Goal: Transaction & Acquisition: Book appointment/travel/reservation

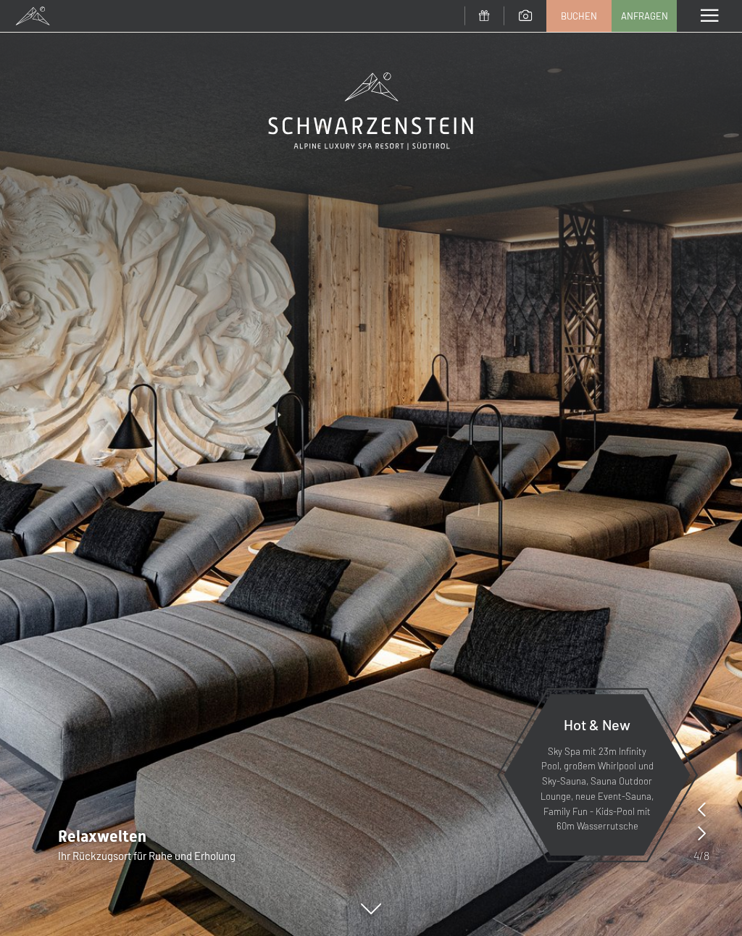
click at [567, 21] on link "Buchen" at bounding box center [579, 16] width 64 height 30
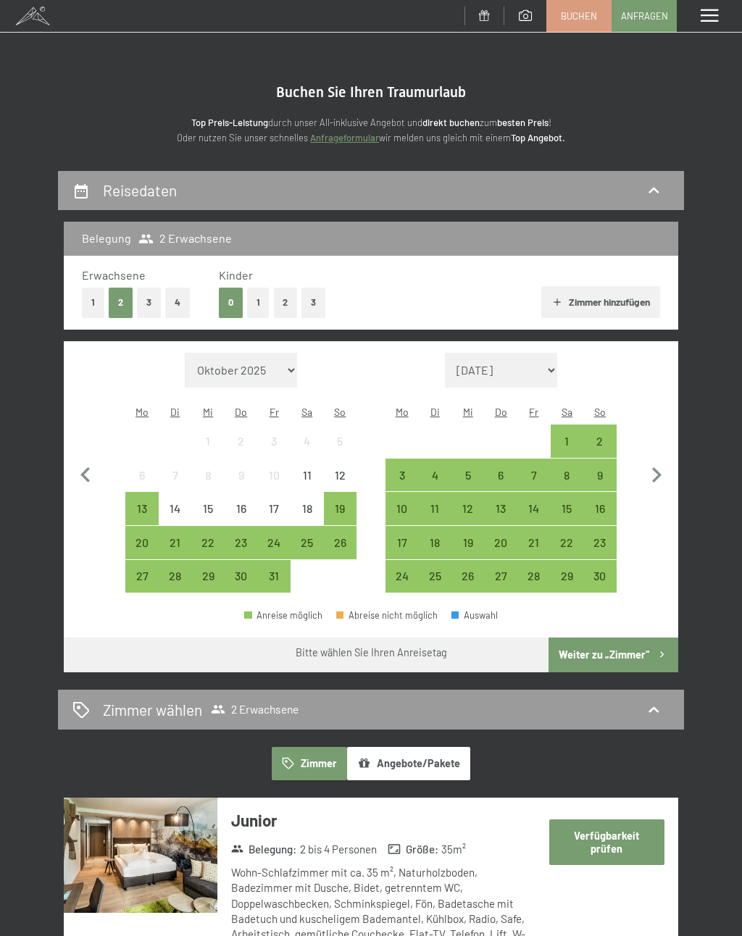
click at [662, 462] on icon "button" at bounding box center [656, 475] width 30 height 30
select select "[DATE]"
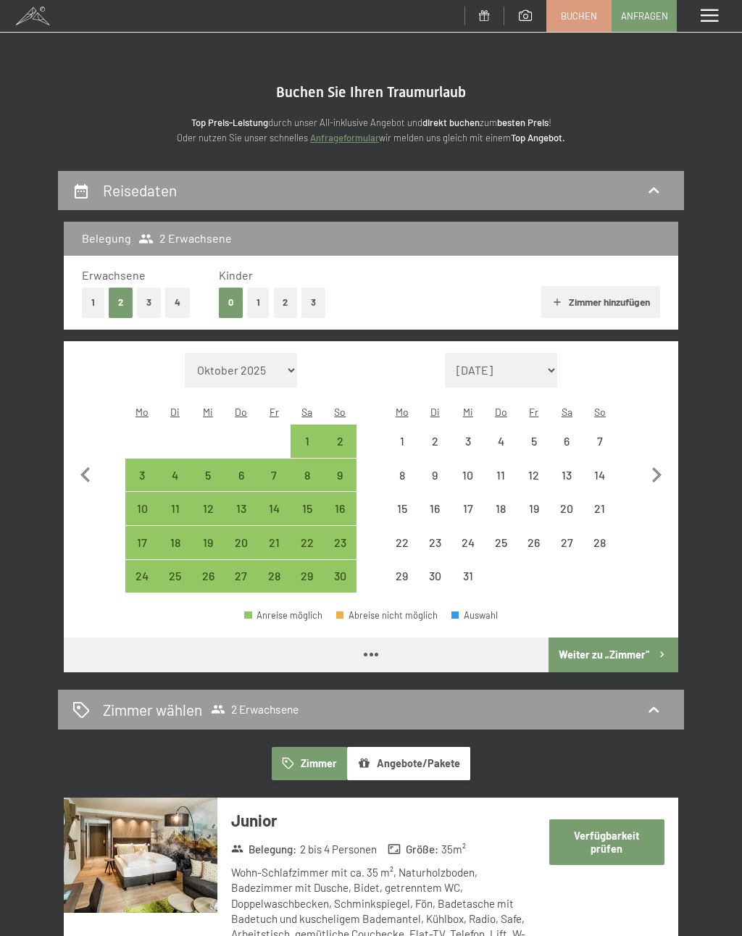
click at [662, 460] on icon "button" at bounding box center [656, 475] width 30 height 30
select select "[DATE]"
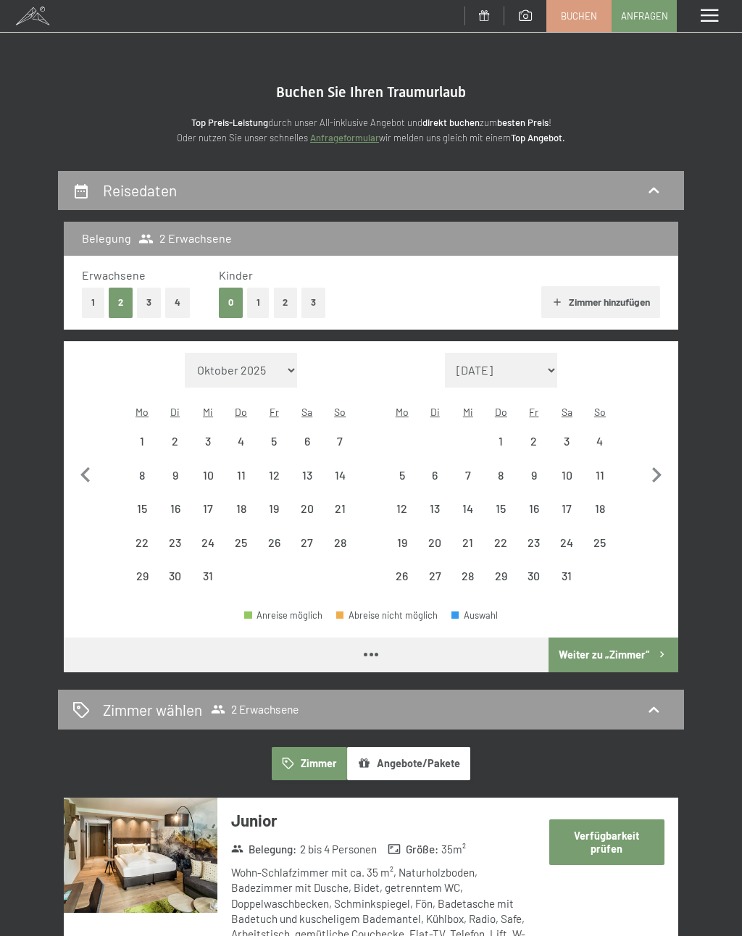
select select "[DATE]"
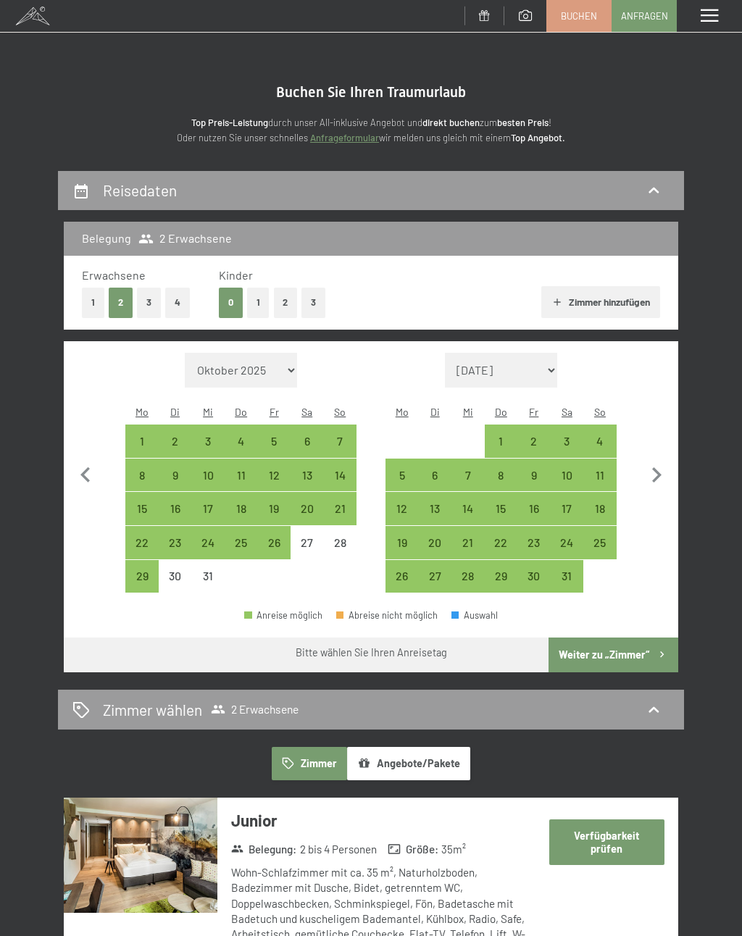
click at [659, 460] on icon "button" at bounding box center [656, 475] width 30 height 30
select select "[DATE]"
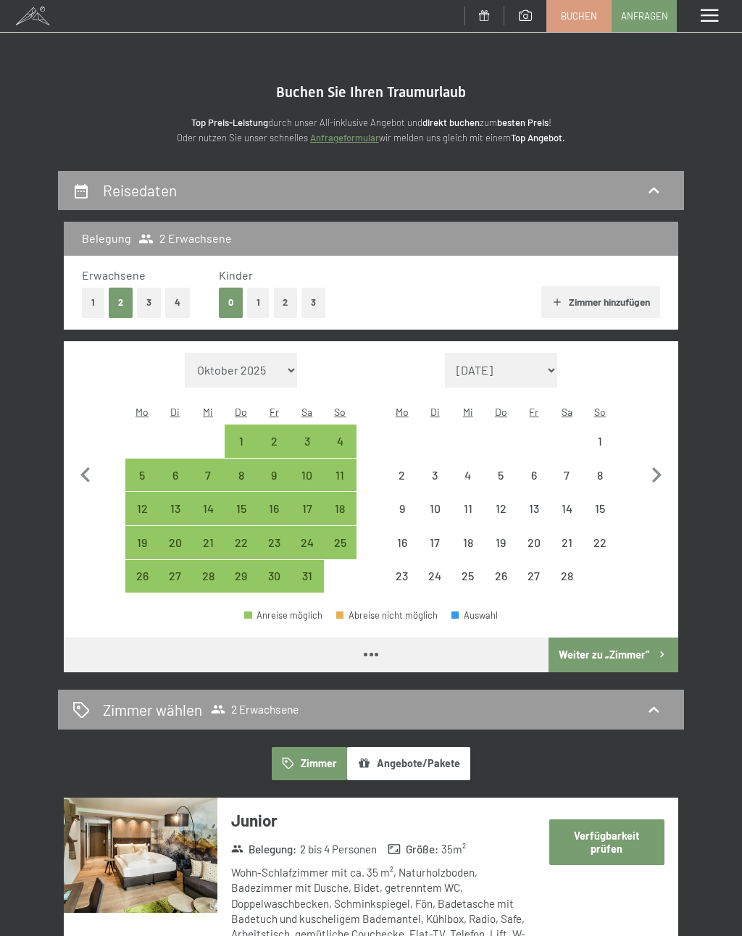
click at [663, 466] on icon "button" at bounding box center [656, 475] width 30 height 30
select select "[DATE]"
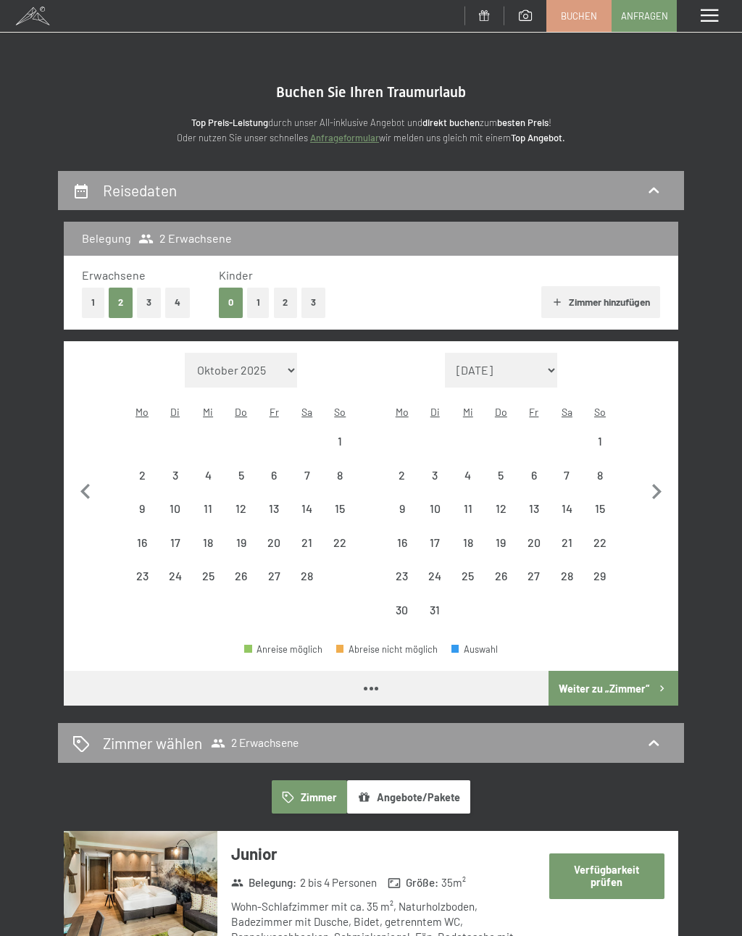
click at [659, 477] on icon "button" at bounding box center [656, 492] width 30 height 30
select select "[DATE]"
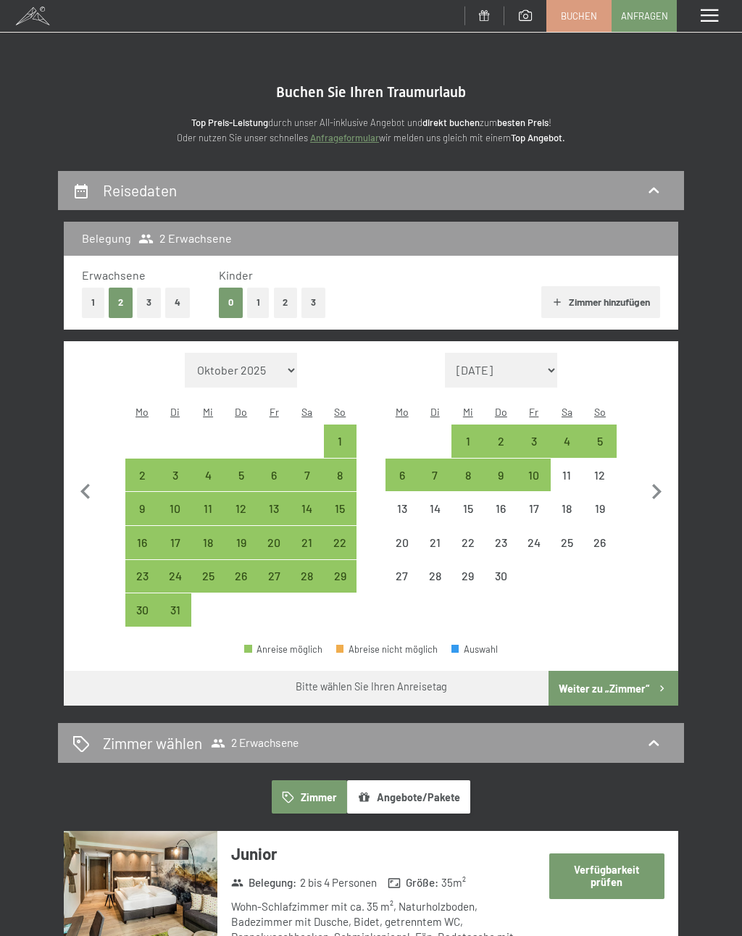
click at [657, 486] on icon "button" at bounding box center [656, 491] width 9 height 15
select select "[DATE]"
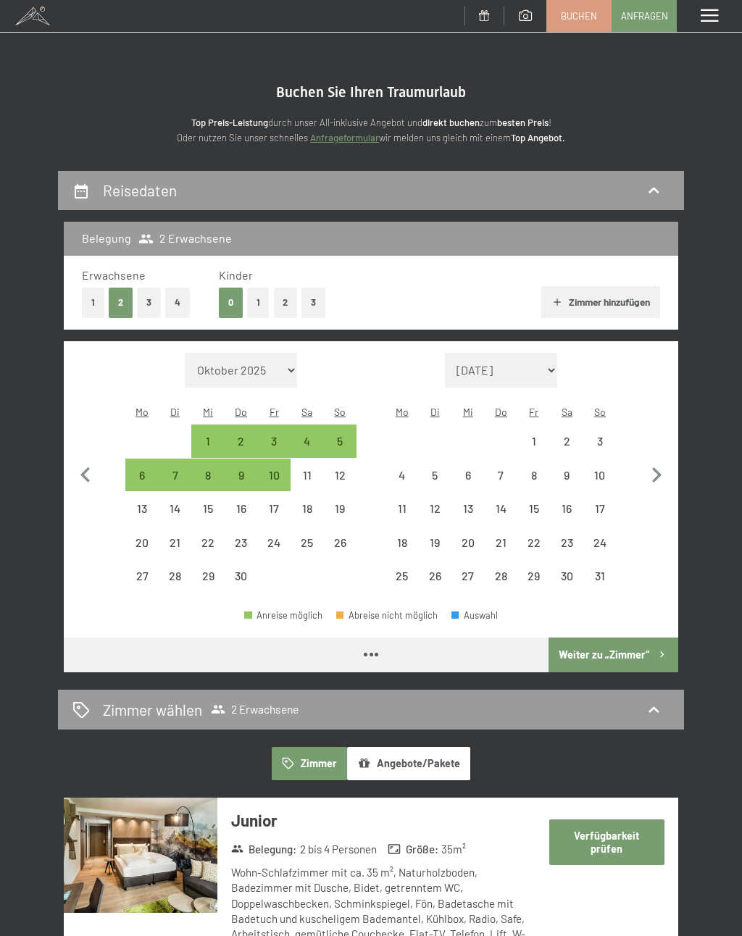
click at [660, 475] on icon "button" at bounding box center [656, 475] width 30 height 30
select select "[DATE]"
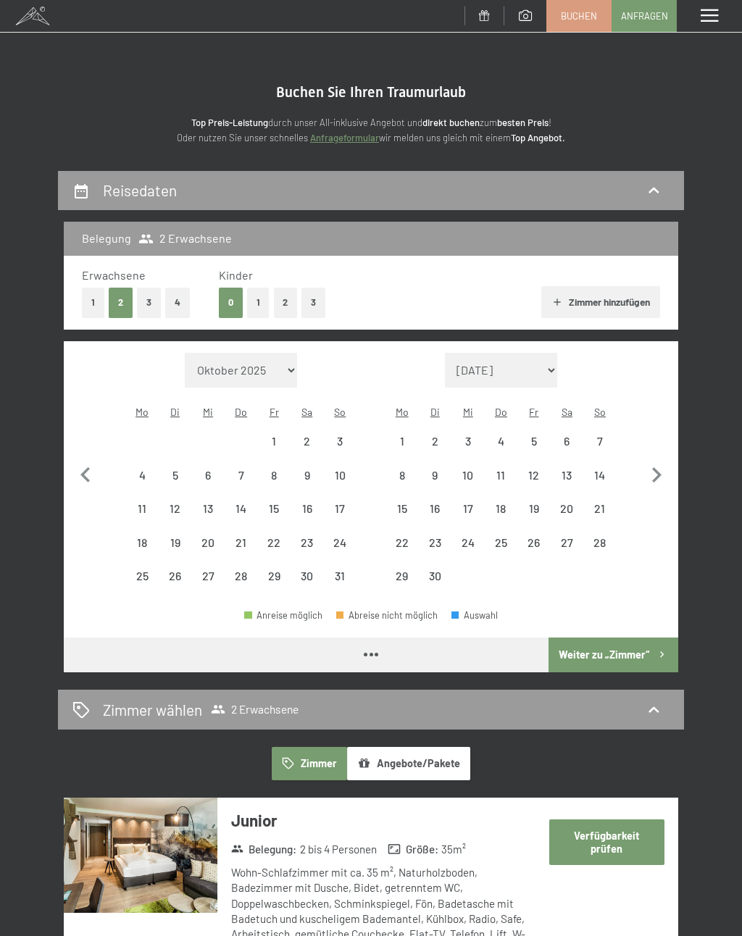
select select "[DATE]"
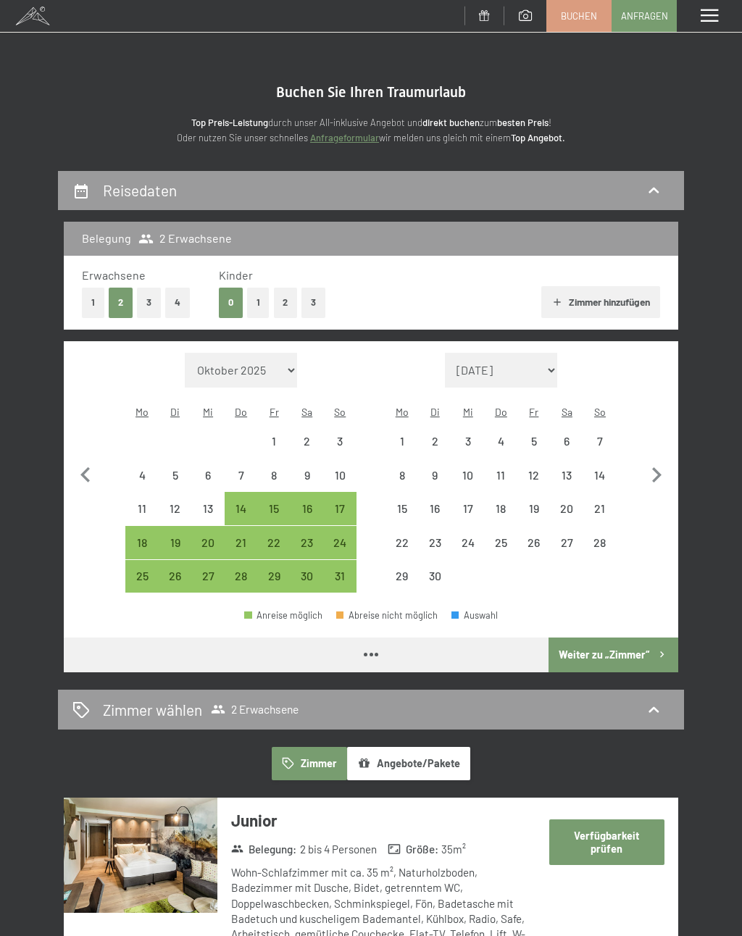
click at [657, 474] on icon "button" at bounding box center [656, 475] width 30 height 30
select select "[DATE]"
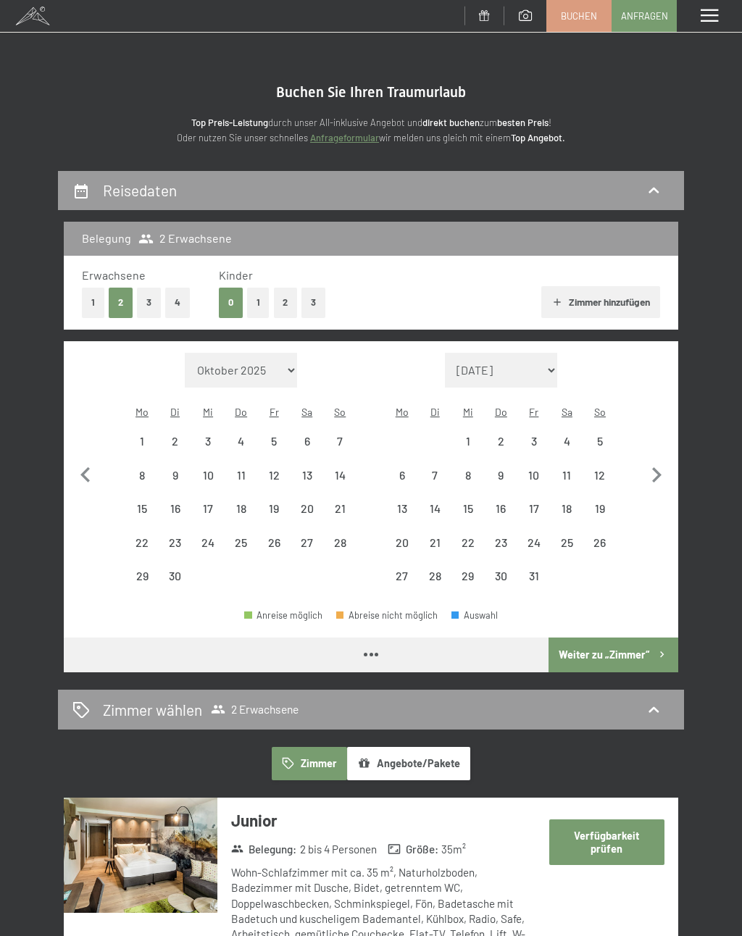
select select "[DATE]"
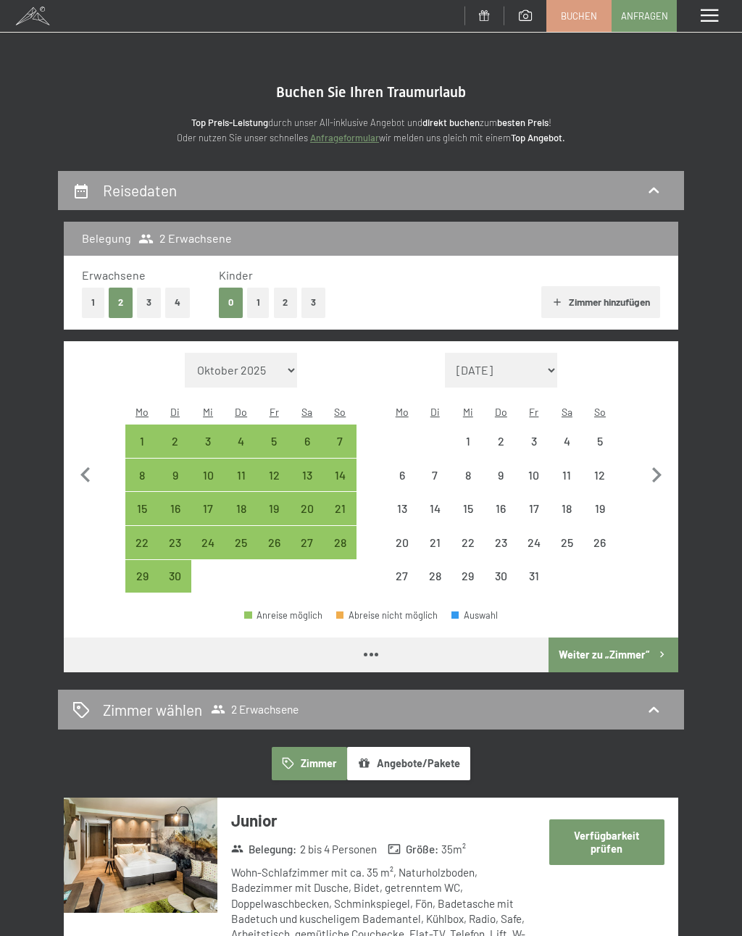
select select "[DATE]"
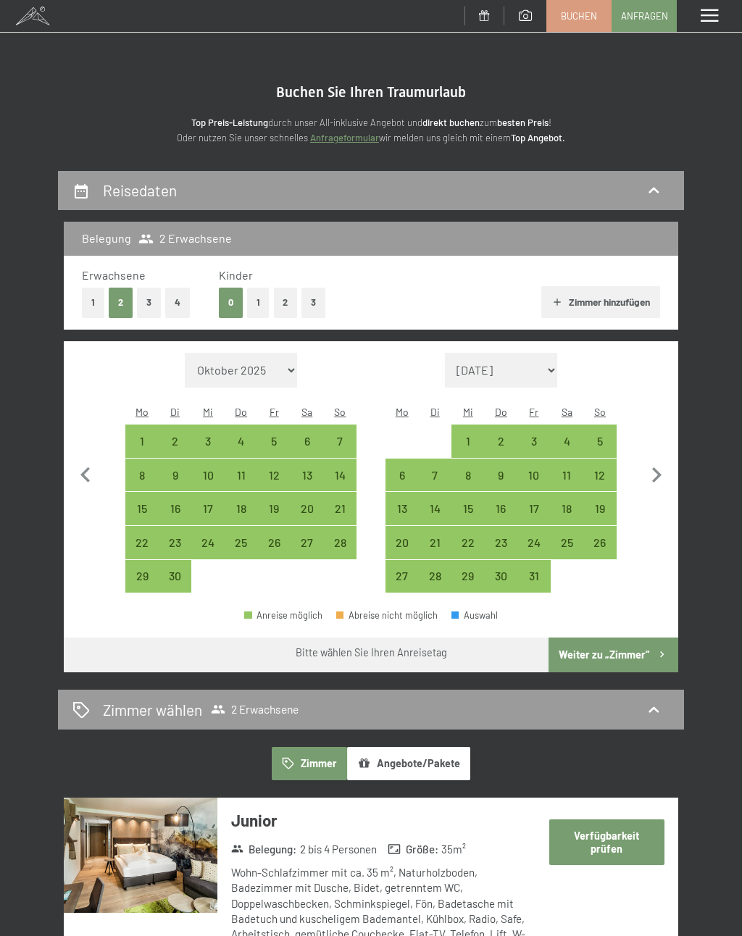
click at [570, 503] on div "18" at bounding box center [567, 518] width 30 height 30
select select "[DATE]"
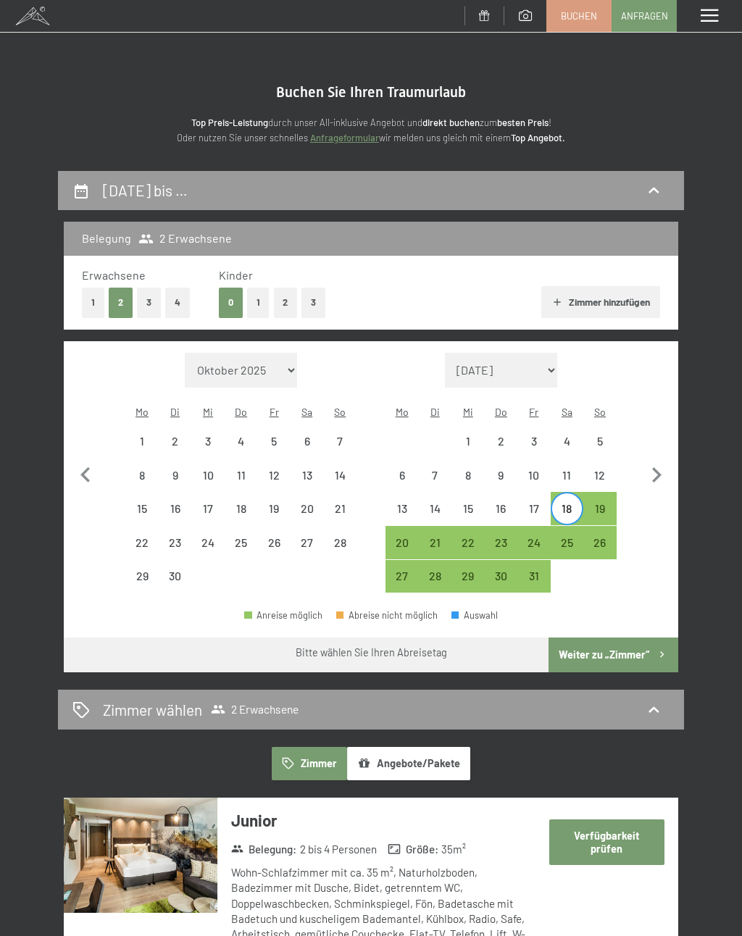
click at [573, 537] on div "25" at bounding box center [567, 552] width 30 height 30
select select "[DATE]"
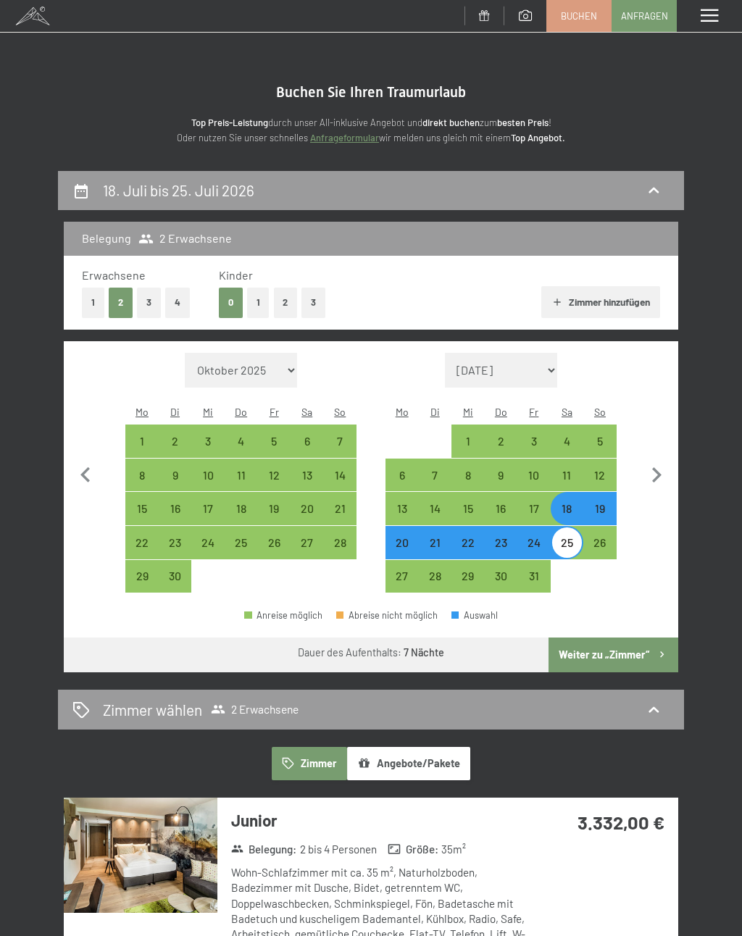
click at [285, 300] on button "2" at bounding box center [286, 303] width 24 height 30
select select "[DATE]"
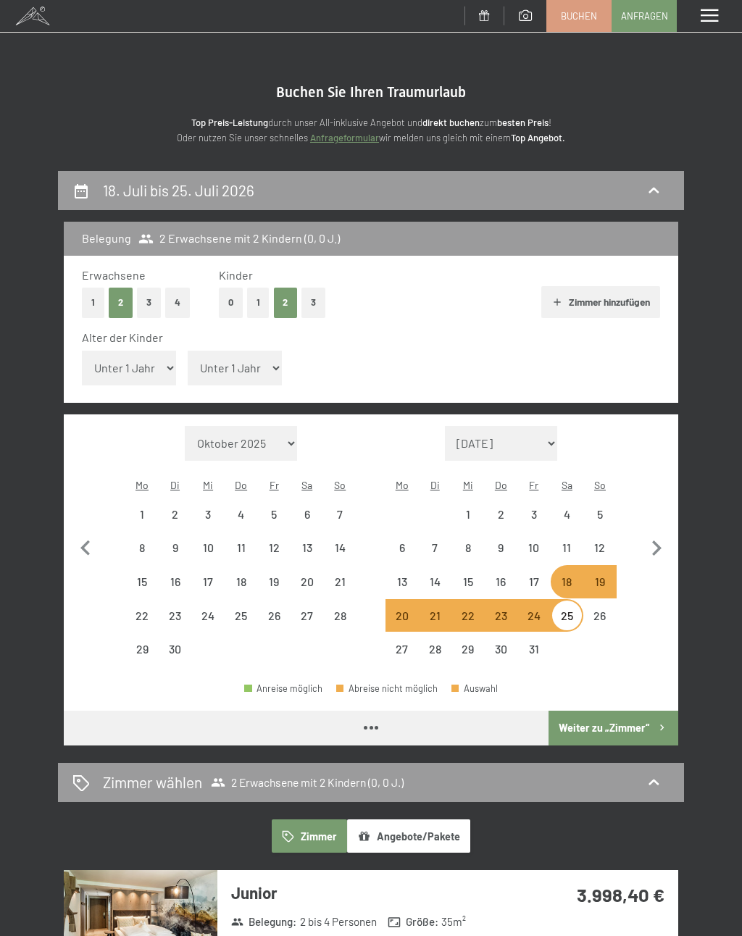
select select "[DATE]"
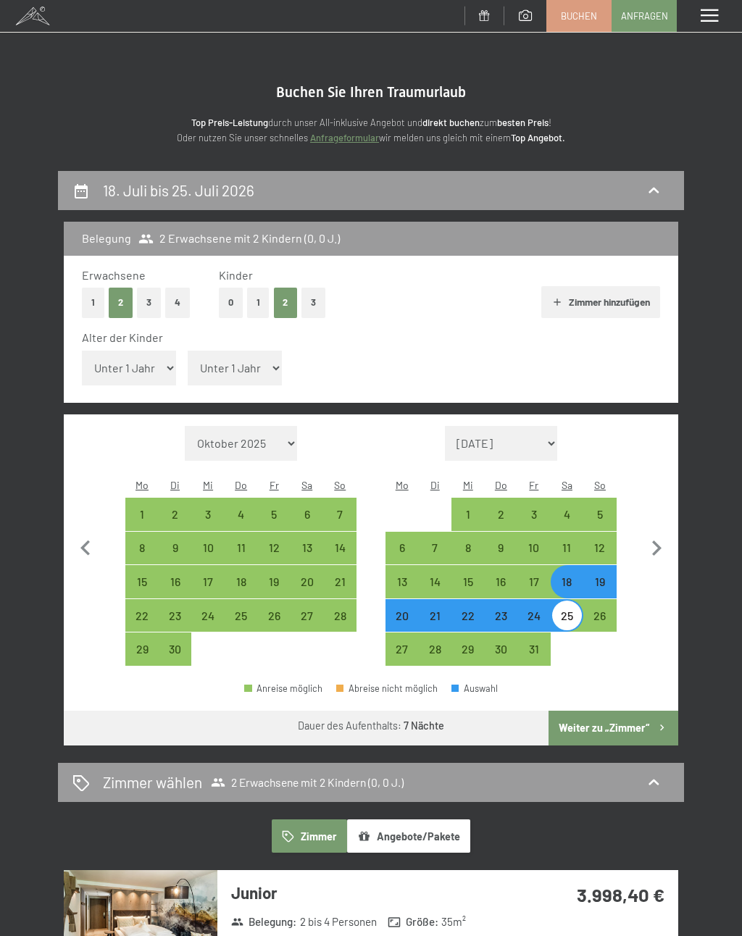
click at [154, 359] on select "Unter 1 Jahr 1 Jahr 2 Jahre 3 Jahre 4 Jahre 5 Jahre 6 Jahre 7 Jahre 8 Jahre 9 J…" at bounding box center [129, 368] width 94 height 35
select select "6"
select select "[DATE]"
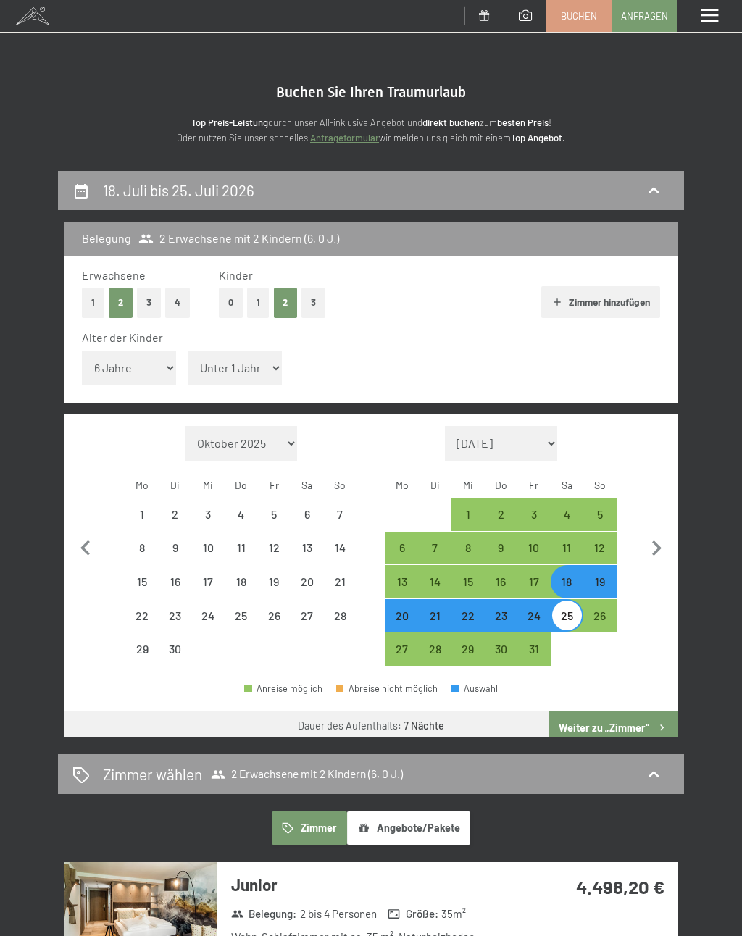
select select "[DATE]"
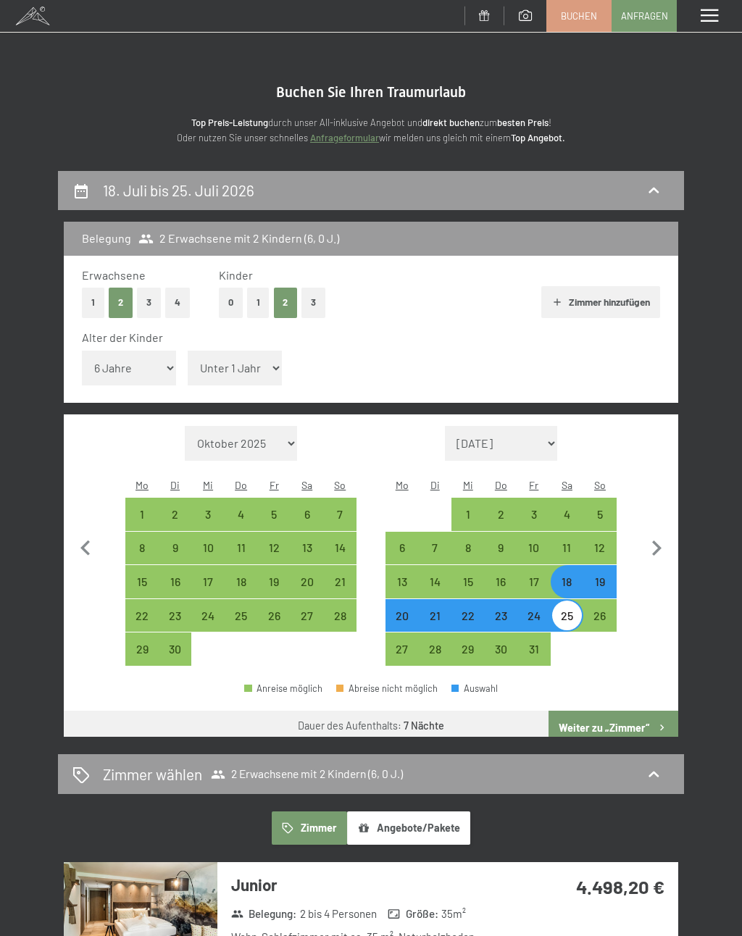
click at [241, 357] on select "Unter 1 Jahr 1 Jahr 2 Jahre 3 Jahre 4 Jahre 5 Jahre 6 Jahre 7 Jahre 8 Jahre 9 J…" at bounding box center [235, 368] width 94 height 35
select select "15"
select select "[DATE]"
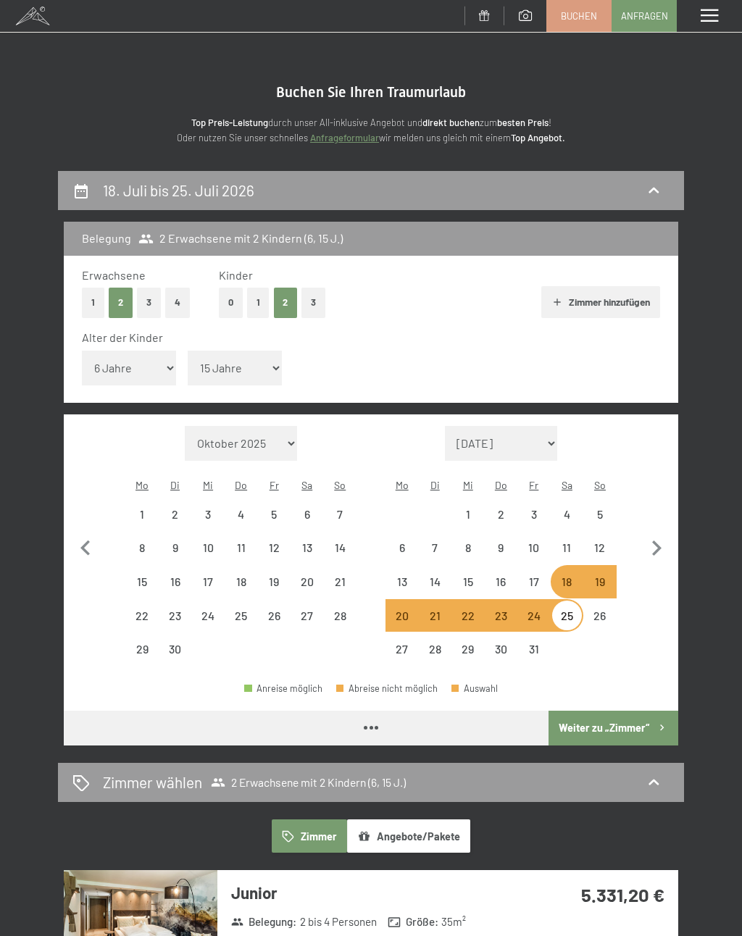
select select "[DATE]"
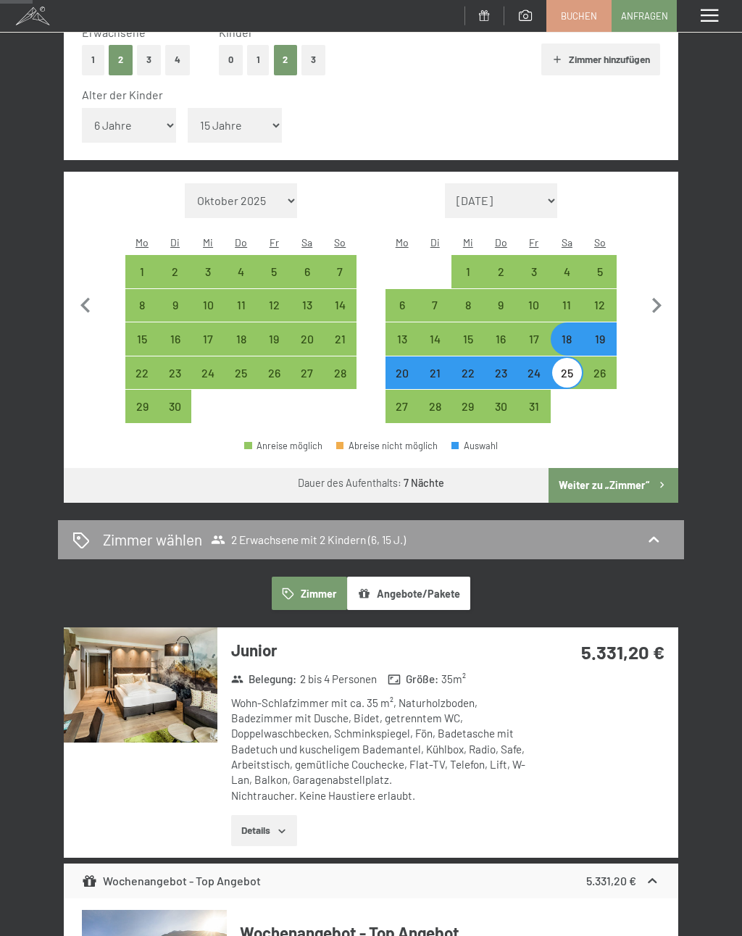
scroll to position [241, 0]
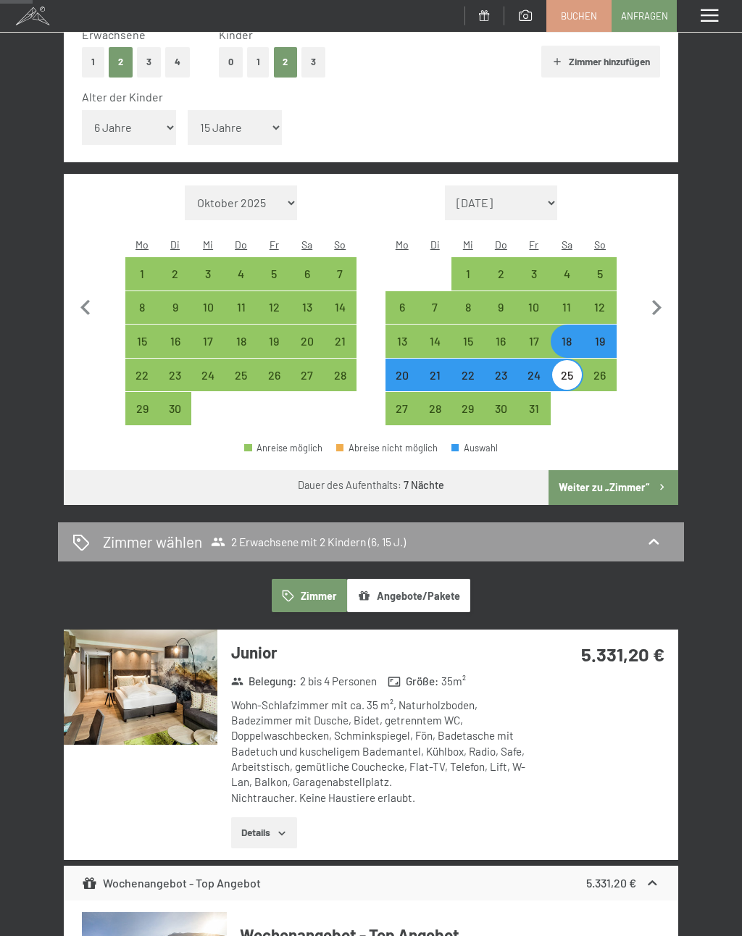
click at [566, 336] on div "18" at bounding box center [567, 351] width 30 height 30
select select "[DATE]"
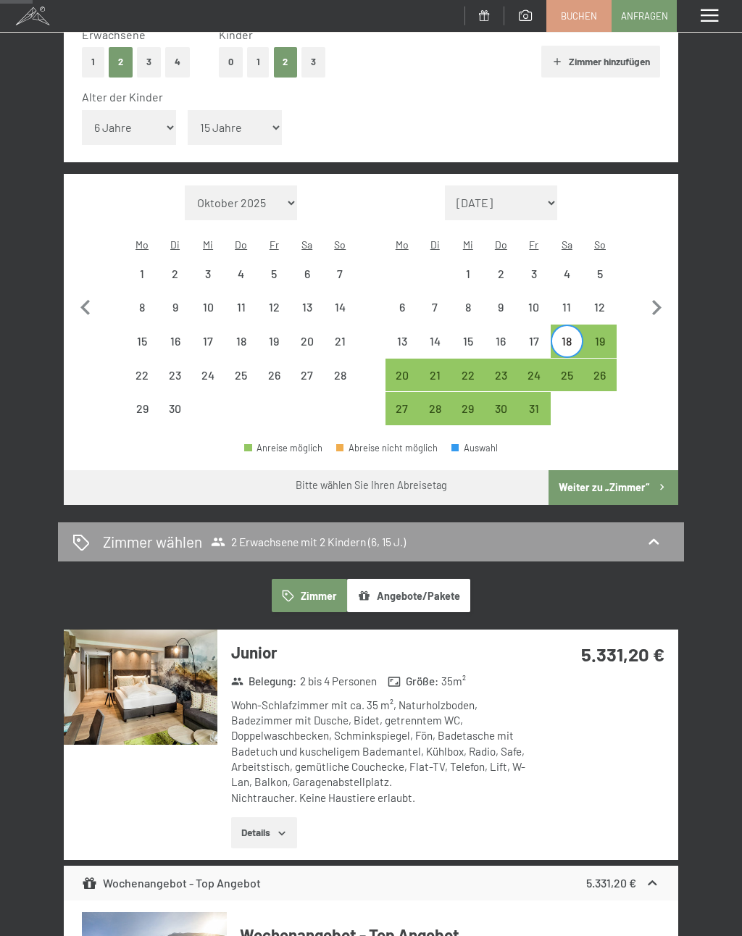
click at [437, 403] on div "28" at bounding box center [435, 418] width 30 height 30
select select "[DATE]"
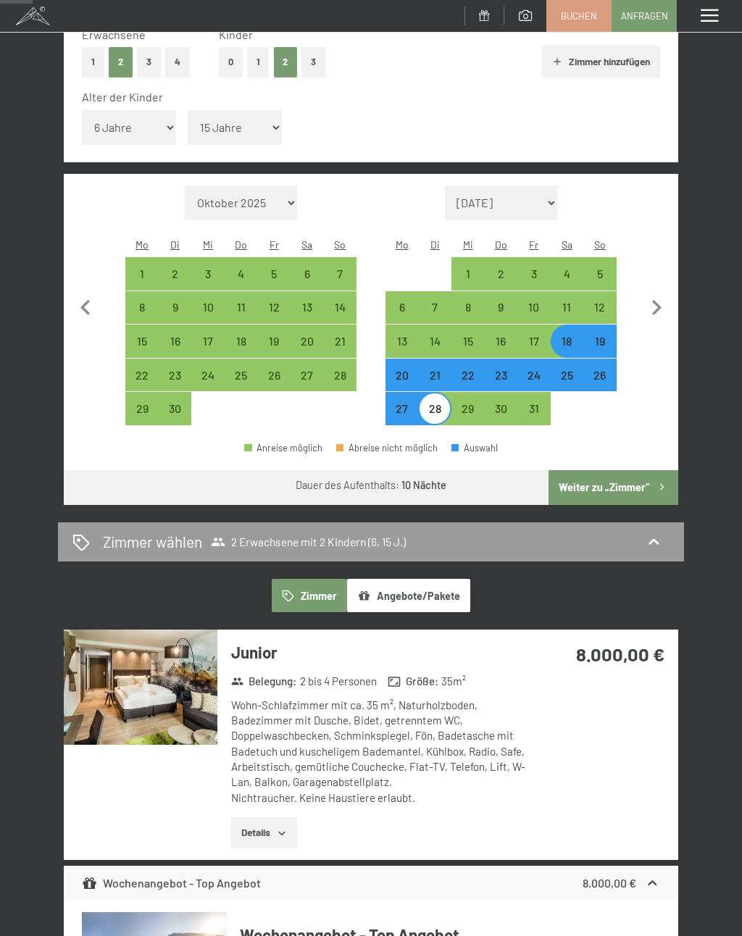
click at [401, 403] on div "27" at bounding box center [402, 418] width 30 height 30
select select "[DATE]"
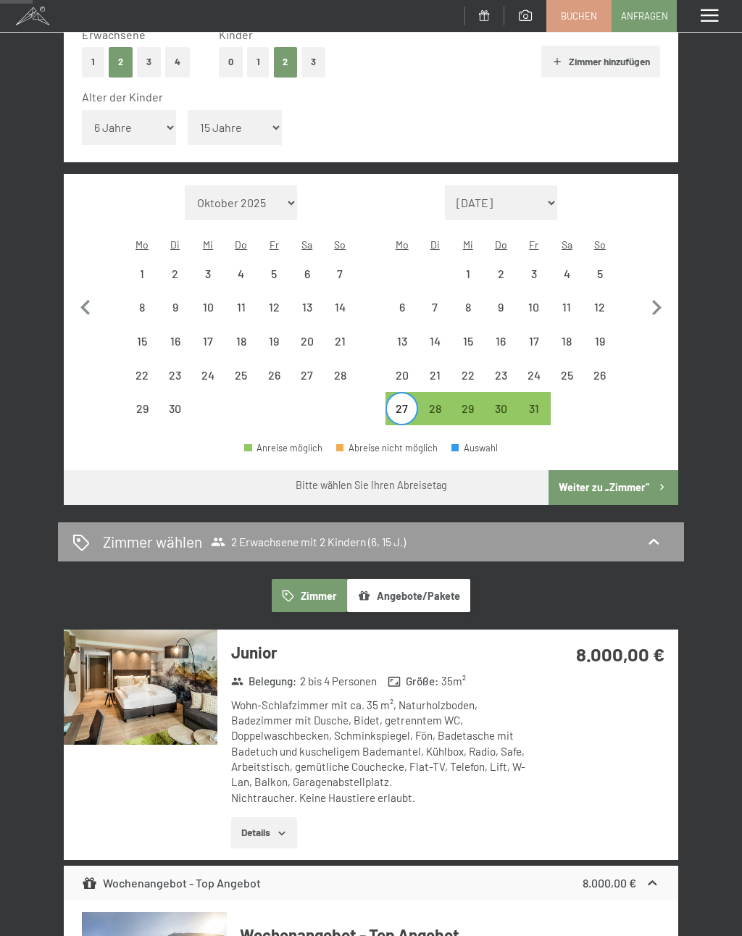
click at [568, 336] on div "18" at bounding box center [567, 351] width 30 height 30
select select "[DATE]"
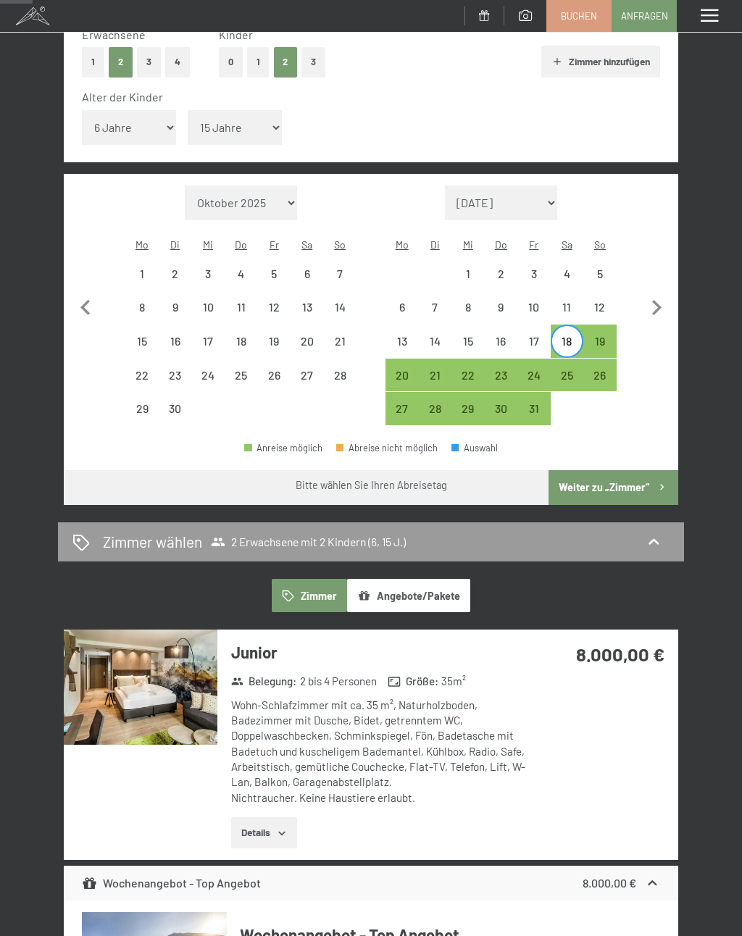
click at [395, 403] on div "27" at bounding box center [402, 418] width 30 height 30
select select "[DATE]"
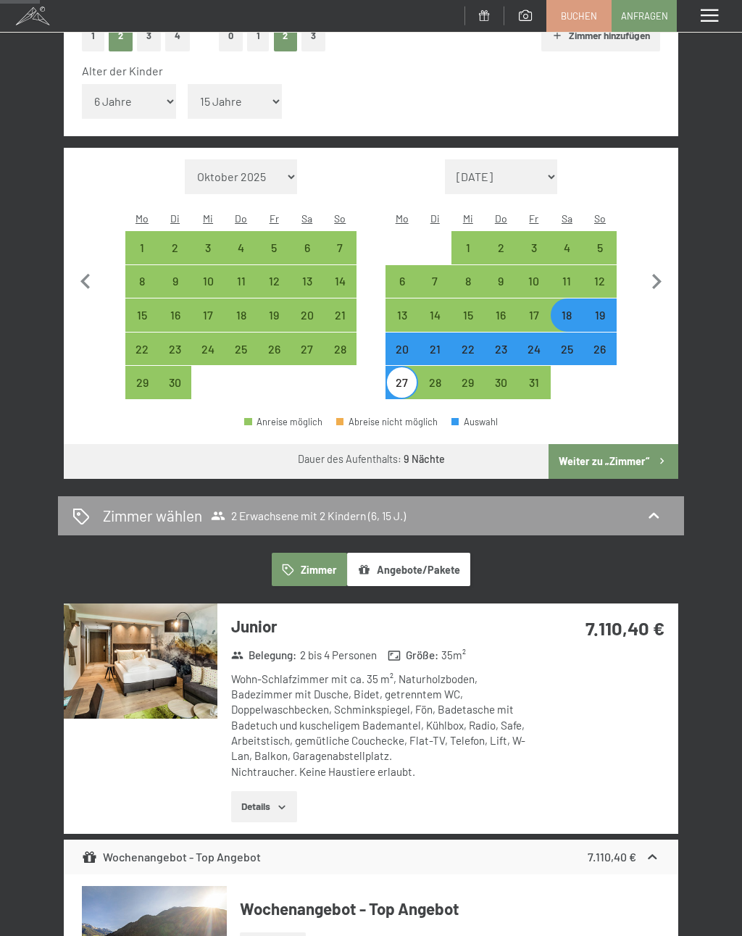
scroll to position [254, 0]
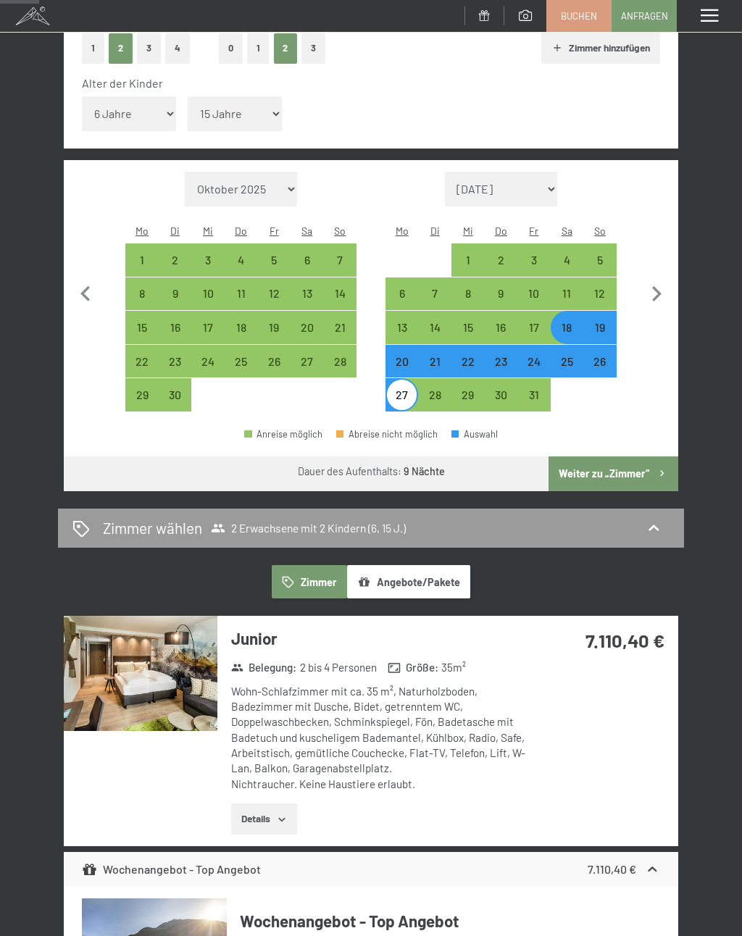
click at [565, 322] on div "18" at bounding box center [567, 337] width 30 height 30
select select "[DATE]"
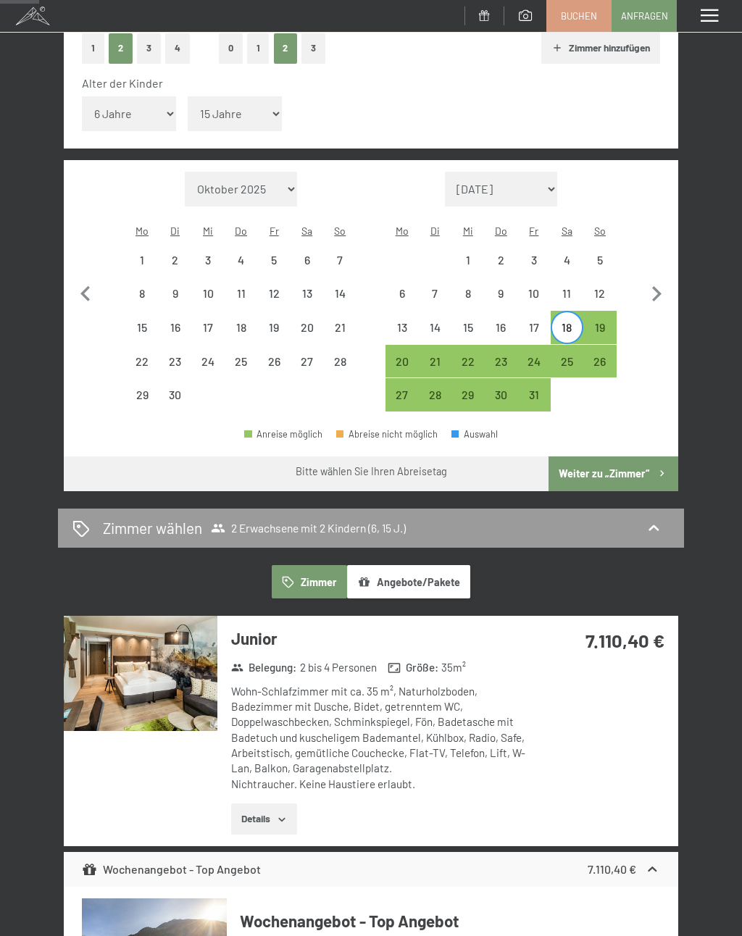
click at [396, 356] on div "20" at bounding box center [402, 371] width 30 height 30
select select "[DATE]"
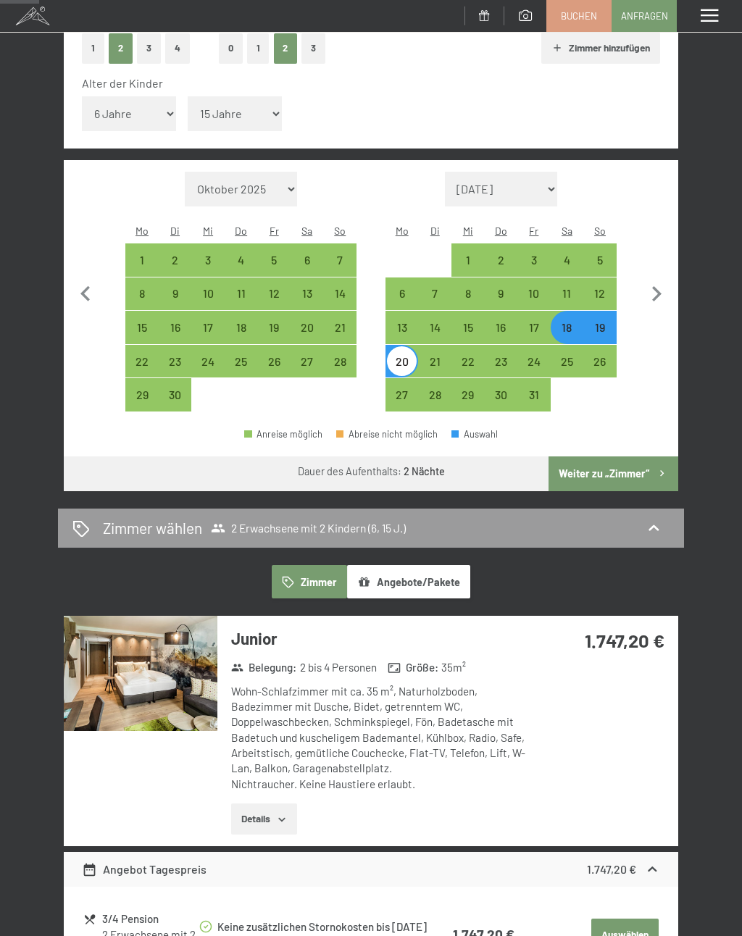
click at [468, 389] on div "29" at bounding box center [468, 404] width 30 height 30
select select "[DATE]"
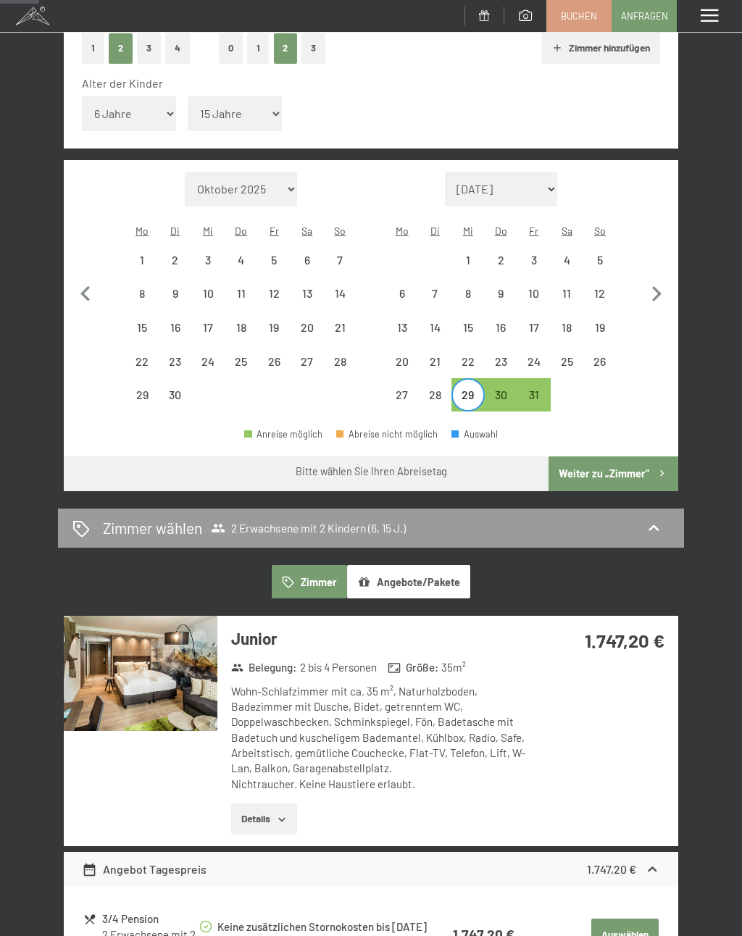
click at [407, 356] on div "20" at bounding box center [402, 371] width 30 height 30
select select "[DATE]"
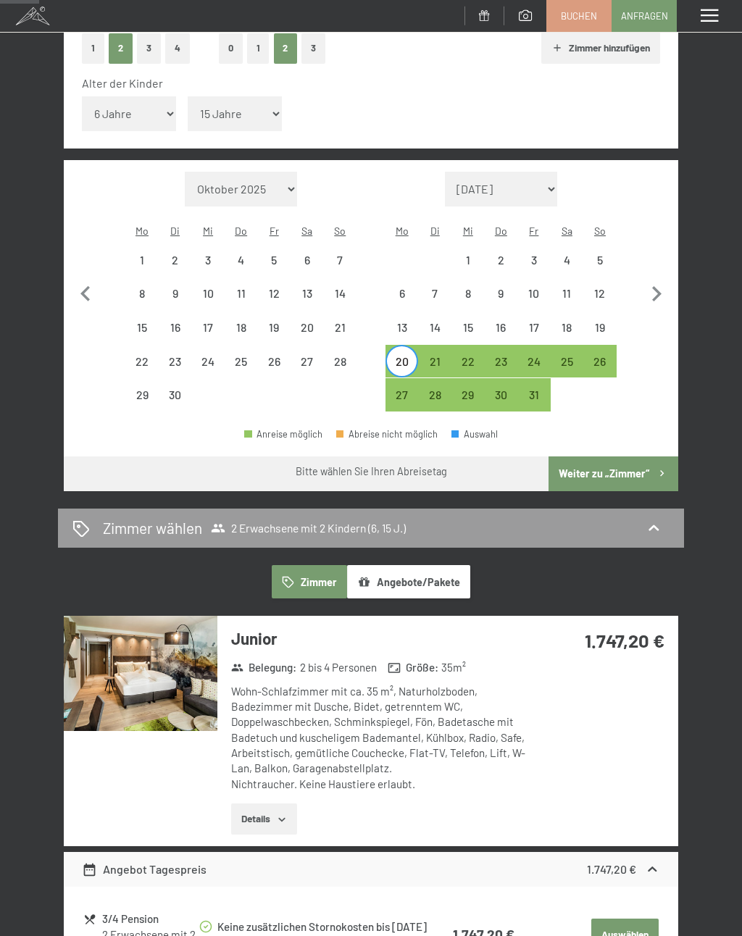
click at [539, 389] on div "31" at bounding box center [534, 404] width 30 height 30
select select "[DATE]"
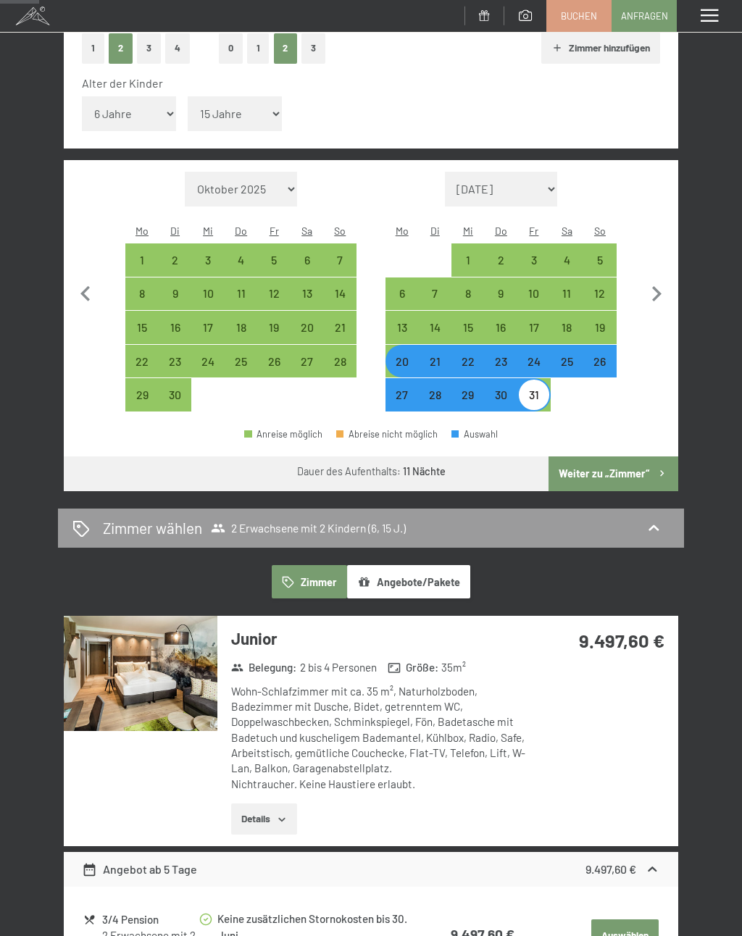
click at [562, 322] on div "18" at bounding box center [567, 337] width 30 height 30
select select "[DATE]"
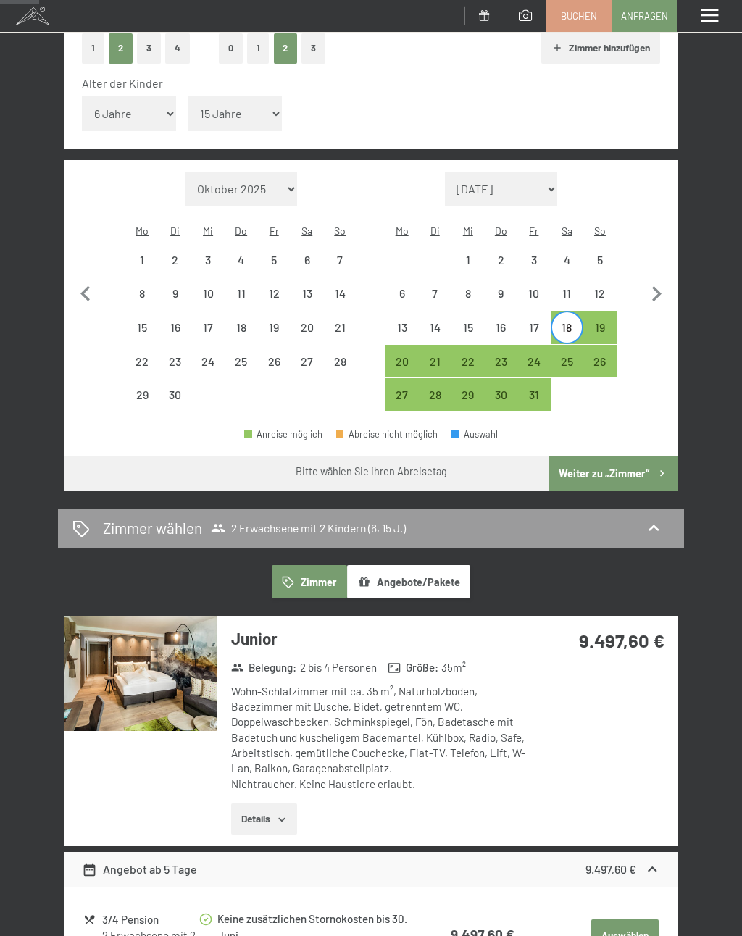
click at [569, 356] on div "25" at bounding box center [567, 371] width 30 height 30
select select "[DATE]"
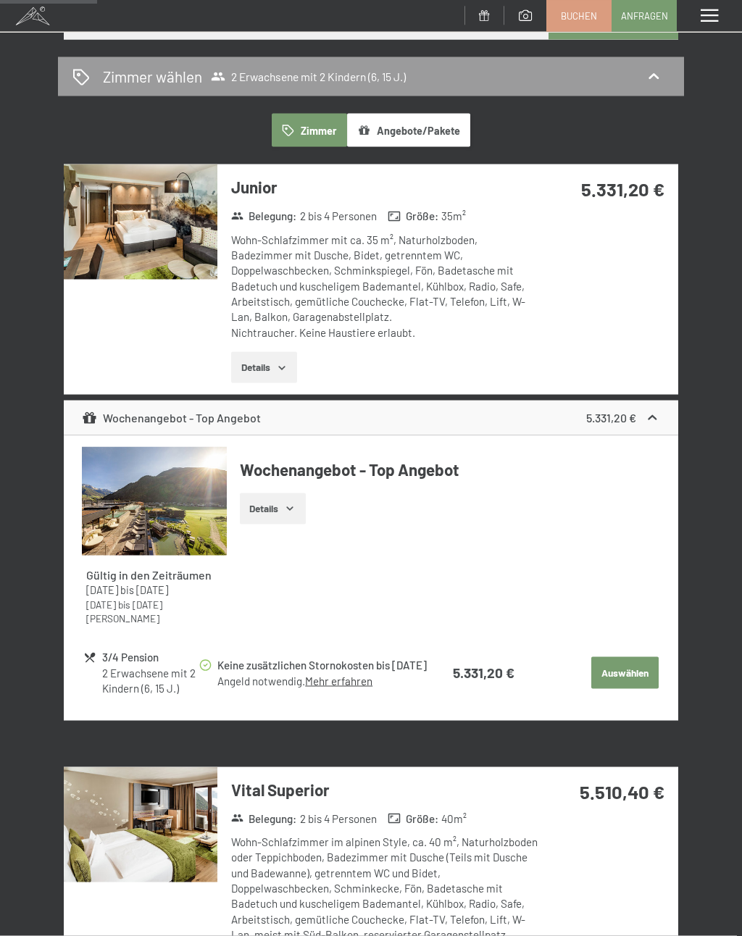
scroll to position [700, 0]
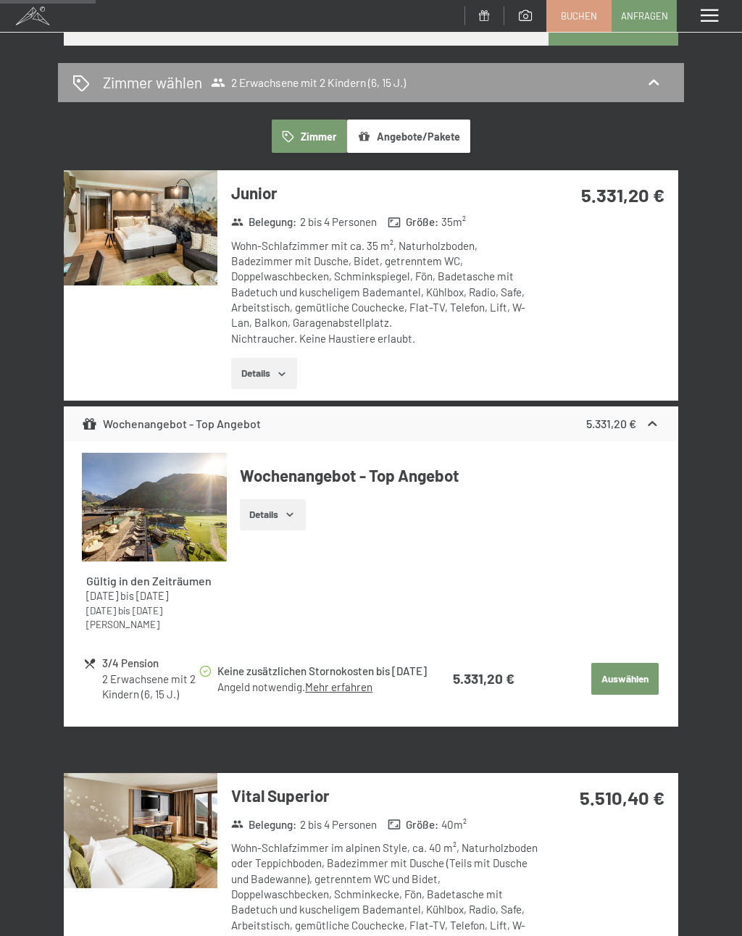
click at [257, 358] on button "Details" at bounding box center [264, 374] width 66 height 32
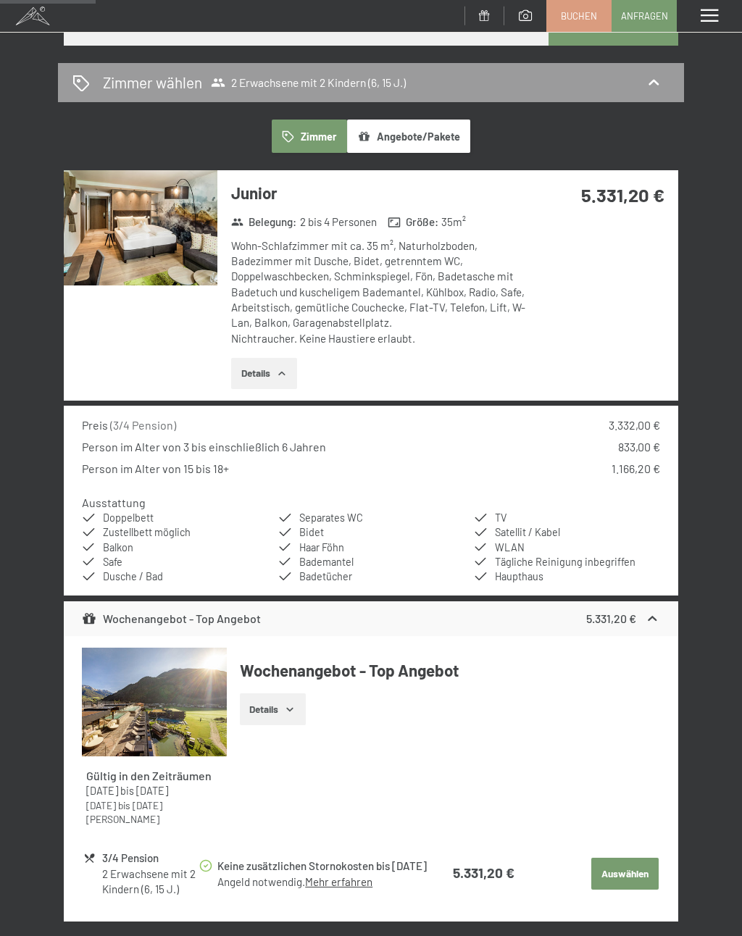
click at [151, 206] on img at bounding box center [141, 227] width 154 height 115
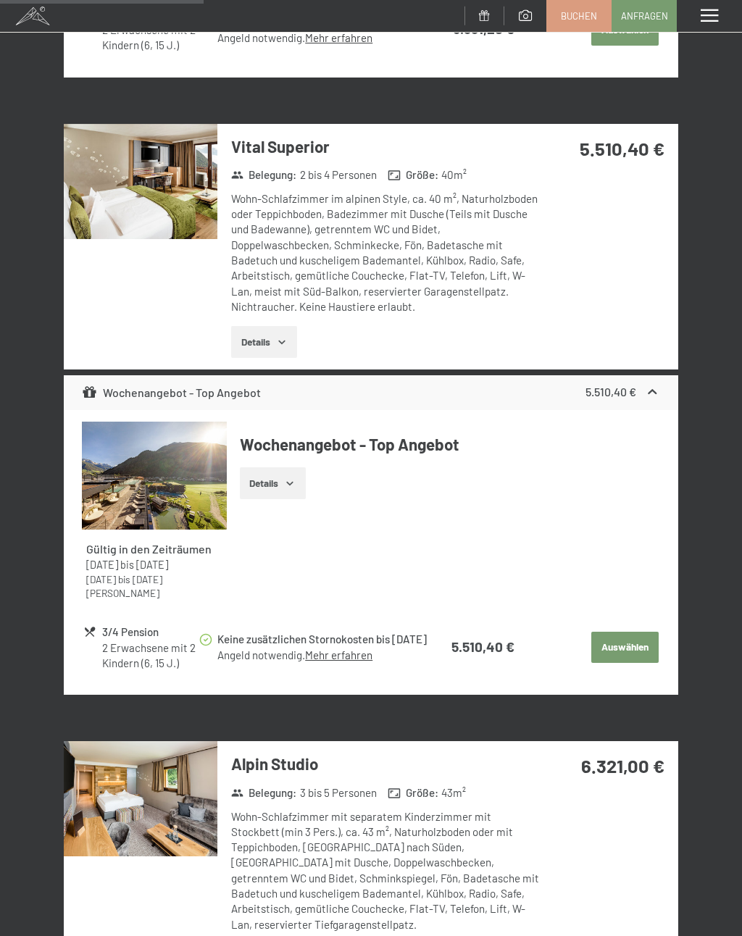
scroll to position [1543, 0]
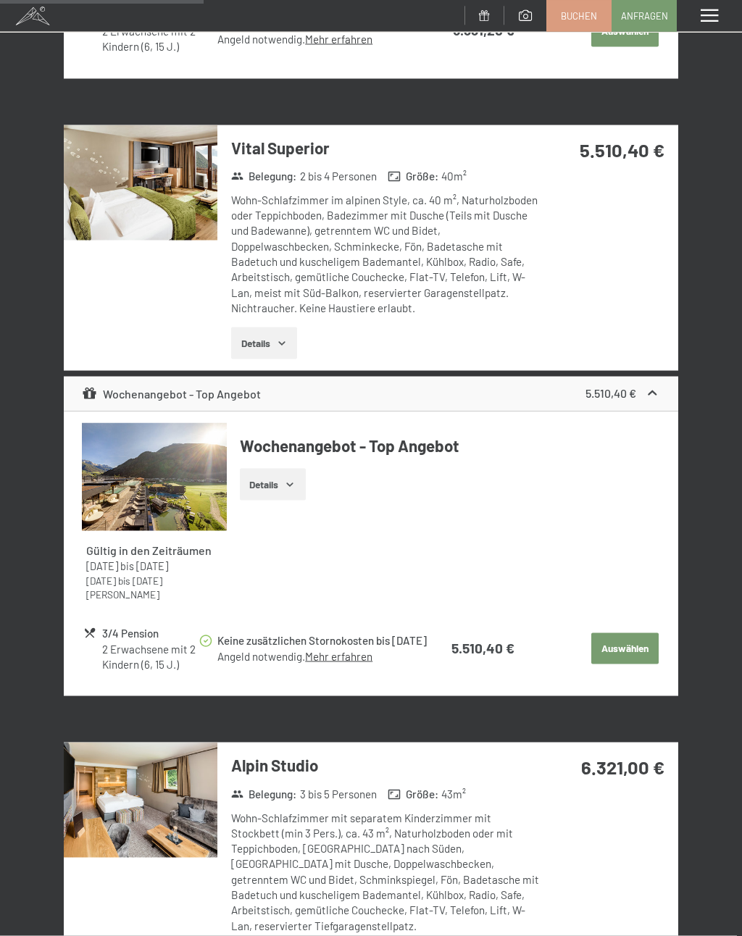
click at [126, 151] on img at bounding box center [141, 182] width 154 height 115
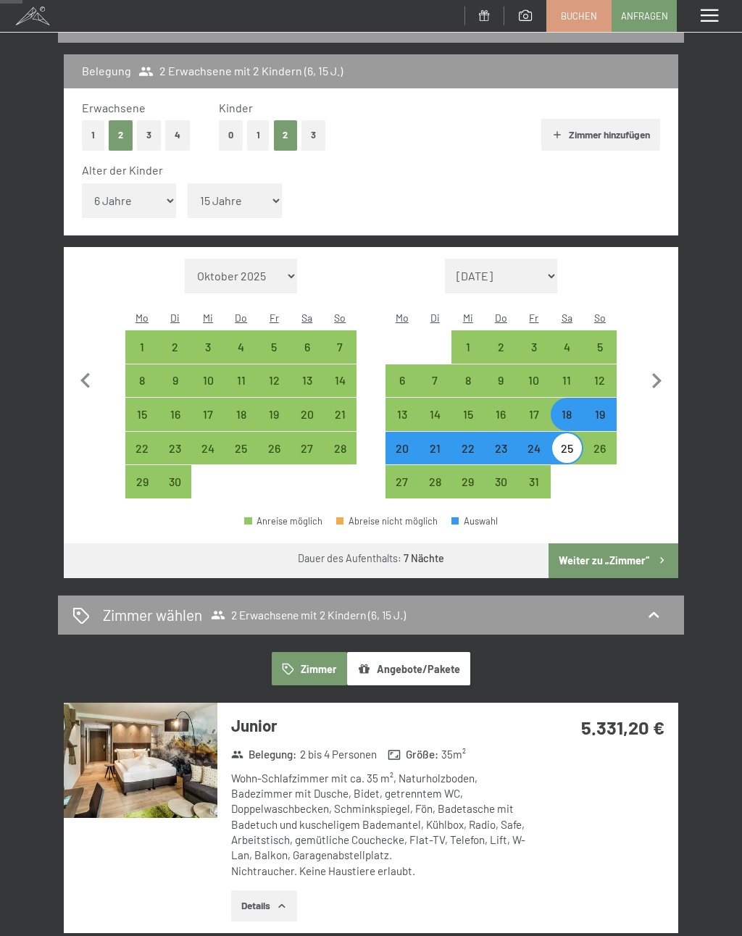
scroll to position [166, 0]
